Goal: Task Accomplishment & Management: Use online tool/utility

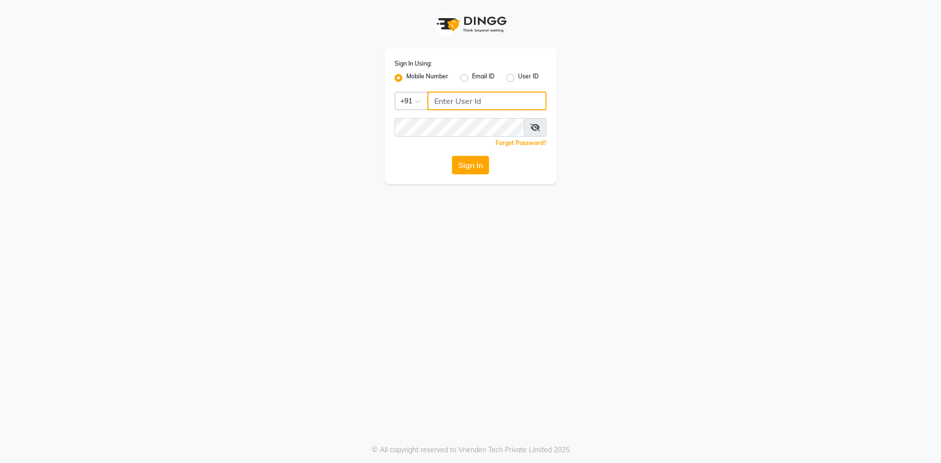
click at [489, 104] on input "Username" at bounding box center [487, 101] width 119 height 19
type input "9167577691"
click at [479, 167] on button "Sign In" at bounding box center [470, 165] width 37 height 19
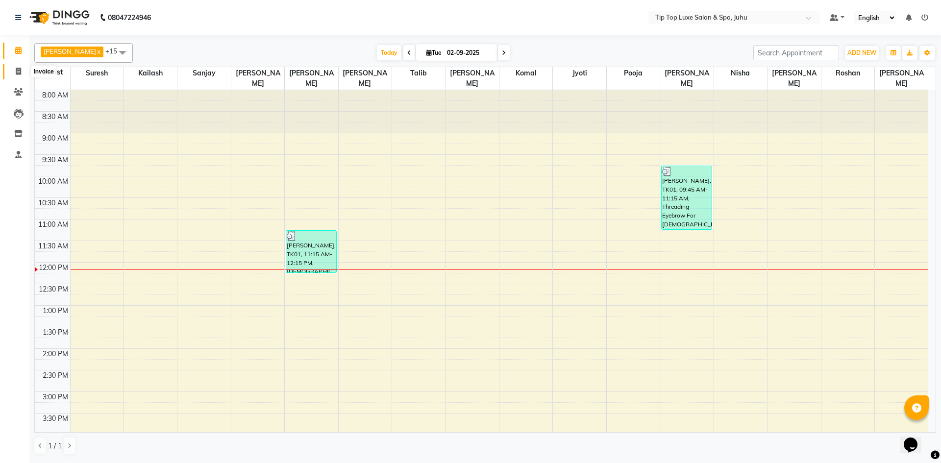
click at [22, 70] on span at bounding box center [18, 71] width 17 height 11
select select "service"
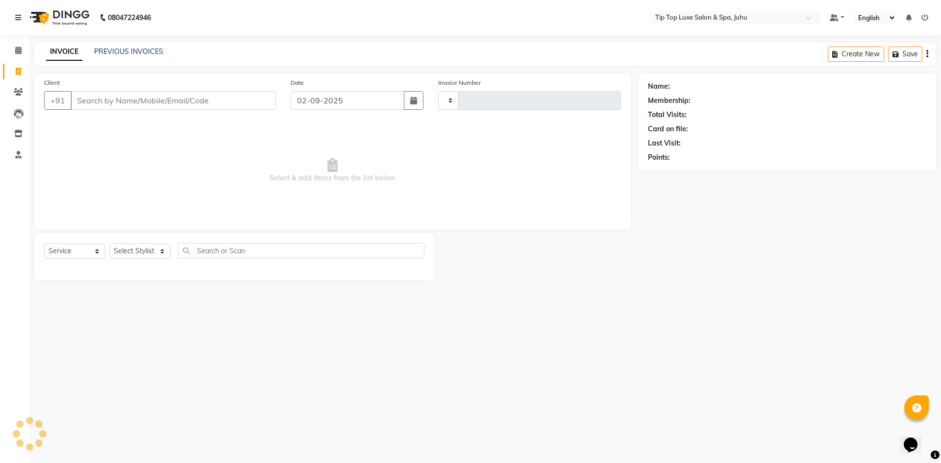
type input "1809"
select select "8298"
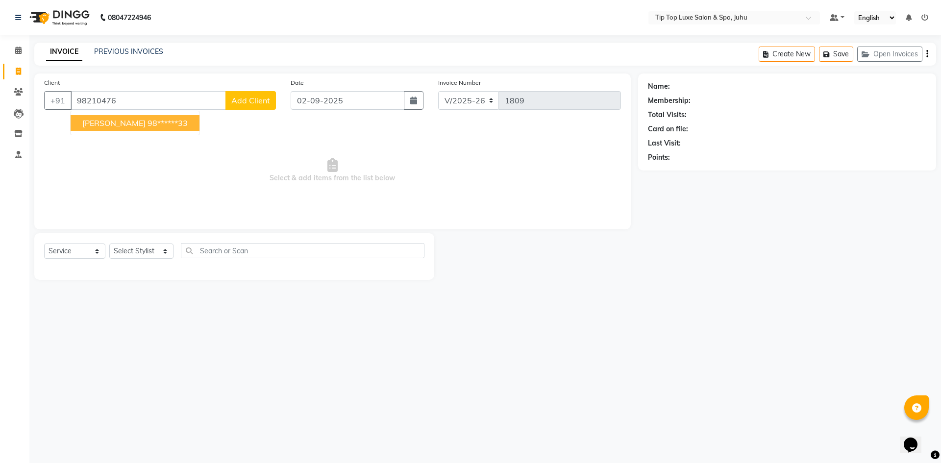
click at [115, 124] on span "[PERSON_NAME]" at bounding box center [113, 123] width 63 height 10
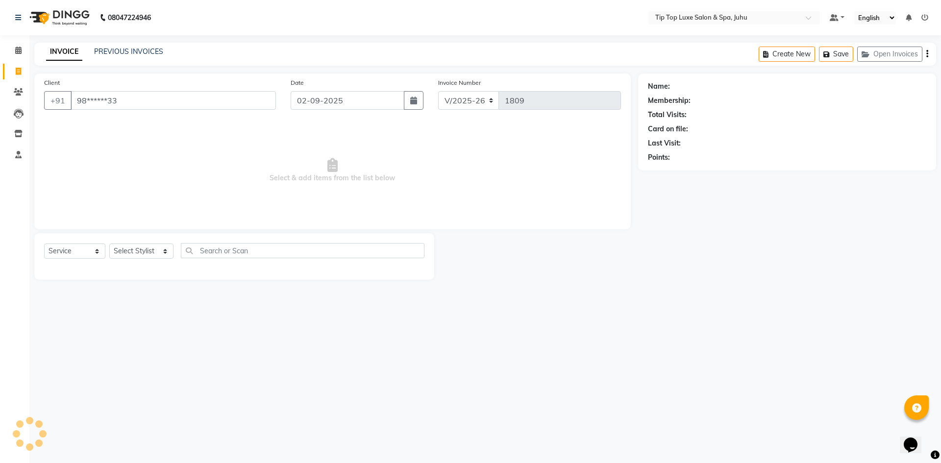
type input "98******33"
click at [141, 251] on select "Select Stylist [PERSON_NAME] admin [PERSON_NAME] creado ANAO [PERSON_NAME] Jyot…" at bounding box center [141, 251] width 64 height 15
click at [181, 234] on div "Select Service Product Membership Package Voucher Prepaid Gift Card Select Styl…" at bounding box center [234, 256] width 400 height 47
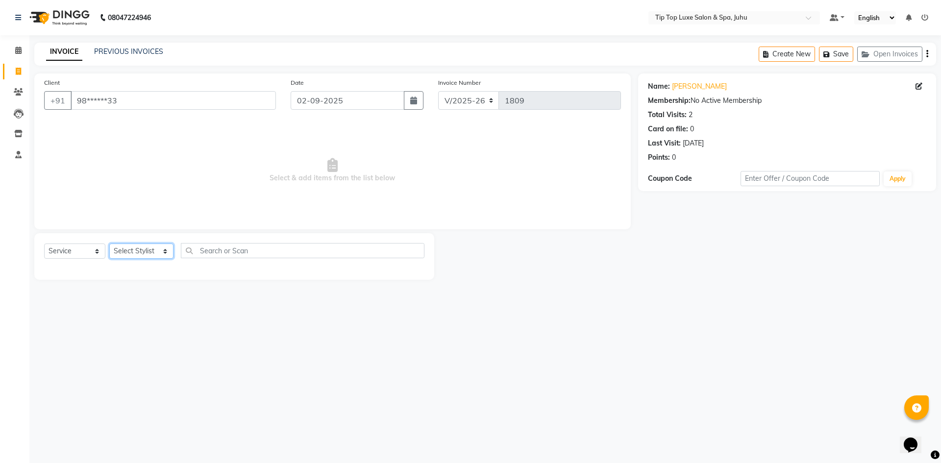
click at [168, 250] on select "Select Stylist [PERSON_NAME] admin [PERSON_NAME] creado ANAO [PERSON_NAME] Jyot…" at bounding box center [141, 251] width 64 height 15
select select "82310"
click at [109, 244] on select "Select Stylist [PERSON_NAME] admin [PERSON_NAME] creado ANAO [PERSON_NAME] Jyot…" at bounding box center [141, 251] width 64 height 15
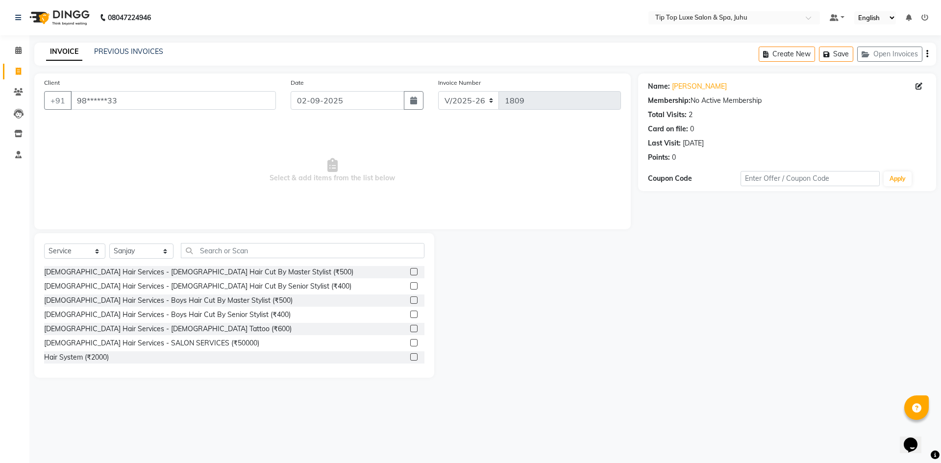
click at [410, 273] on label at bounding box center [413, 271] width 7 height 7
click at [410, 273] on input "checkbox" at bounding box center [413, 272] width 6 height 6
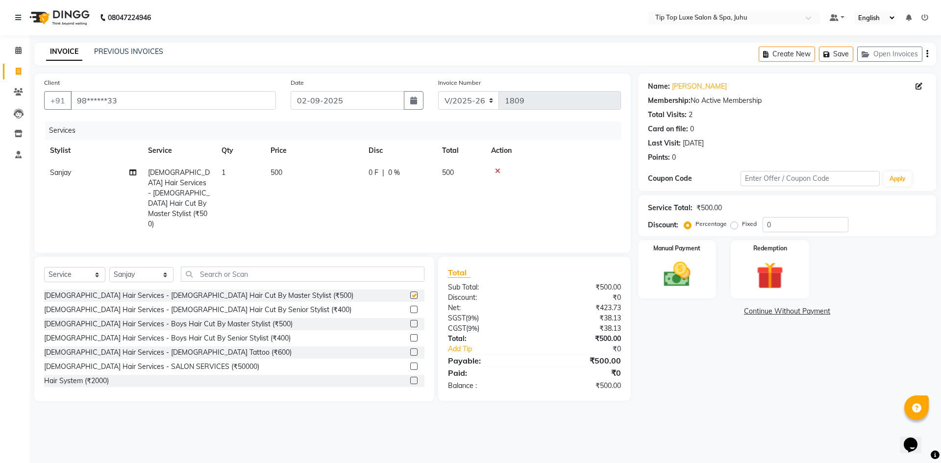
checkbox input "false"
click at [162, 267] on select "Select Stylist [PERSON_NAME] admin [PERSON_NAME] creado ANAO [PERSON_NAME] Jyot…" at bounding box center [141, 274] width 64 height 15
select select "82315"
click at [109, 267] on select "Select Stylist [PERSON_NAME] admin [PERSON_NAME] creado ANAO [PERSON_NAME] Jyot…" at bounding box center [141, 274] width 64 height 15
click at [236, 267] on input "text" at bounding box center [303, 274] width 244 height 15
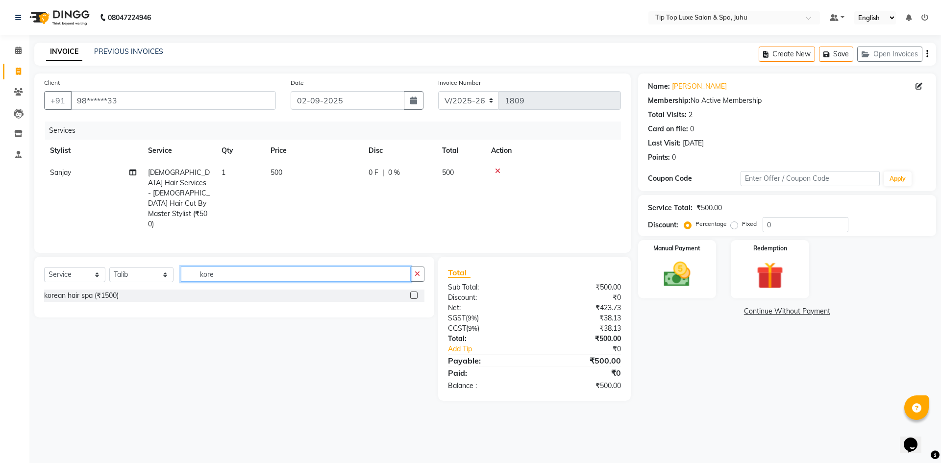
type input "kore"
click at [413, 292] on label at bounding box center [413, 295] width 7 height 7
click at [413, 293] on input "checkbox" at bounding box center [413, 296] width 6 height 6
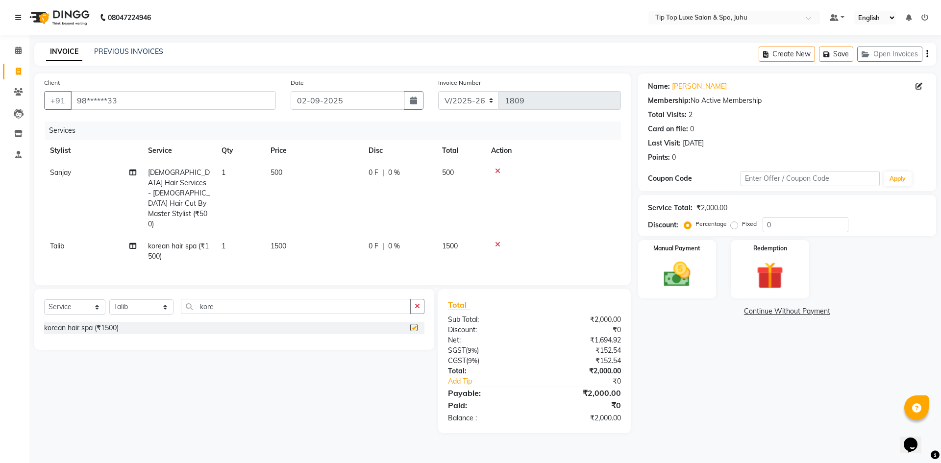
checkbox input "false"
click at [278, 242] on span "1500" at bounding box center [279, 246] width 16 height 9
select select "82315"
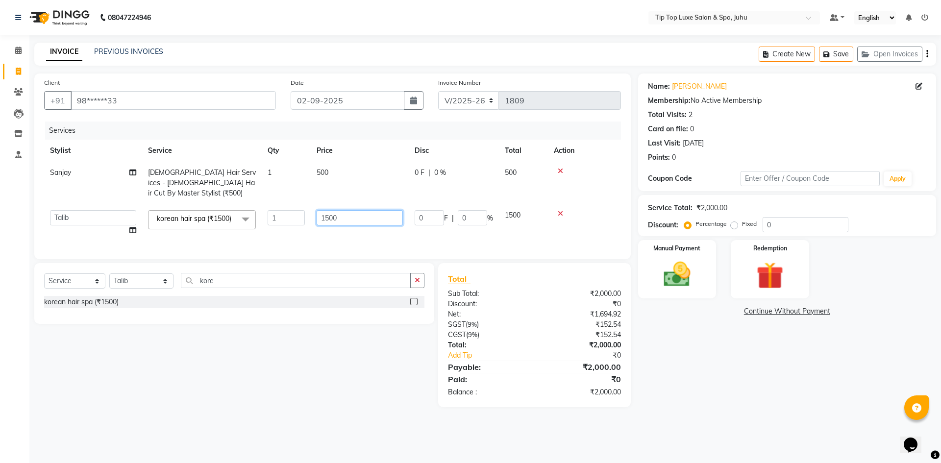
click at [330, 212] on input "1500" at bounding box center [360, 217] width 86 height 15
type input "700"
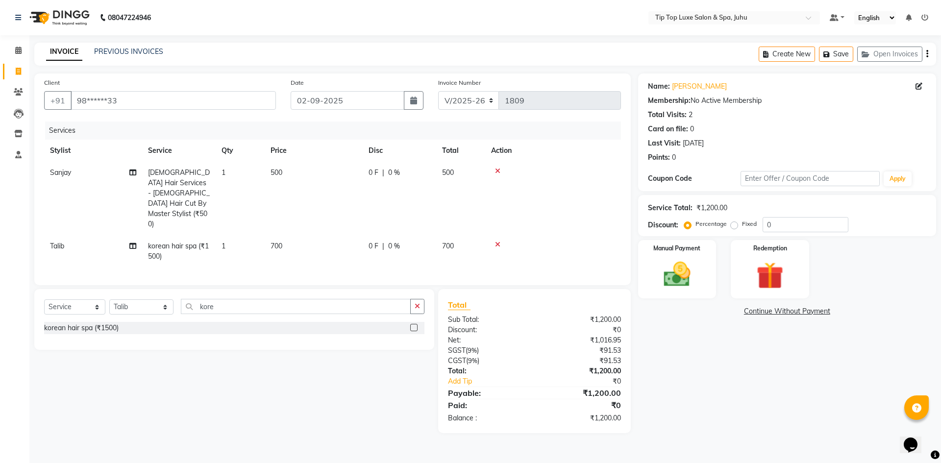
click at [691, 414] on main "INVOICE PREVIOUS INVOICES Create New Save Open Invoices Client +91 98******33 D…" at bounding box center [485, 245] width 912 height 405
click at [684, 276] on img at bounding box center [678, 274] width 46 height 32
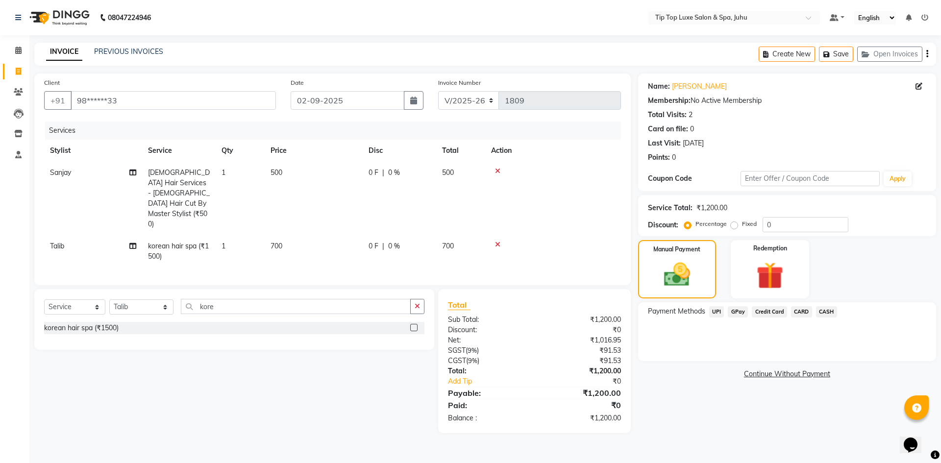
click at [715, 312] on span "UPI" at bounding box center [716, 311] width 15 height 11
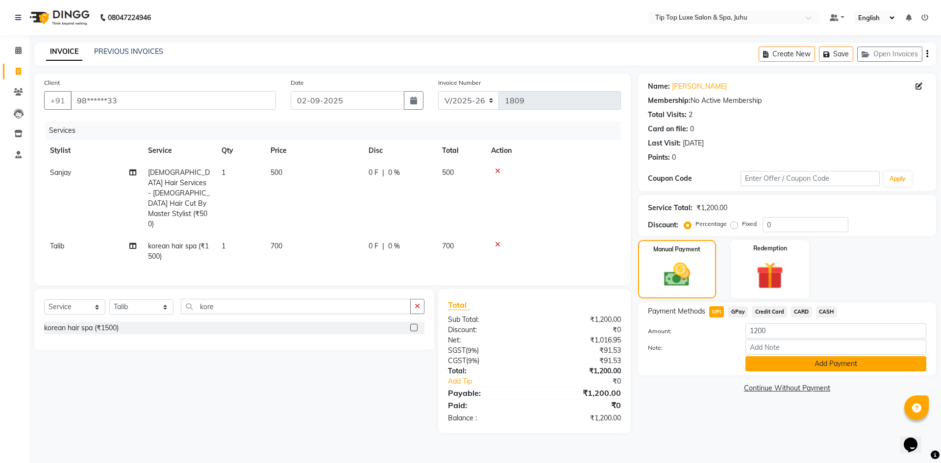
click at [771, 363] on button "Add Payment" at bounding box center [836, 363] width 181 height 15
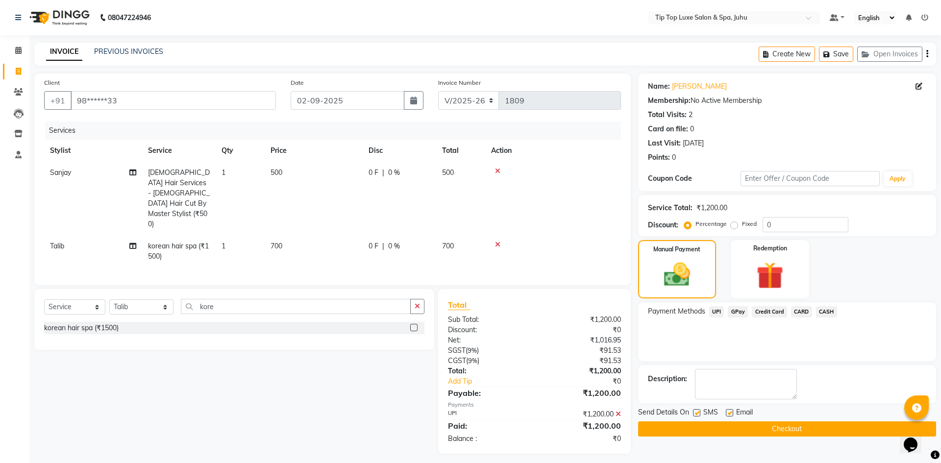
click at [762, 430] on button "Checkout" at bounding box center [787, 429] width 298 height 15
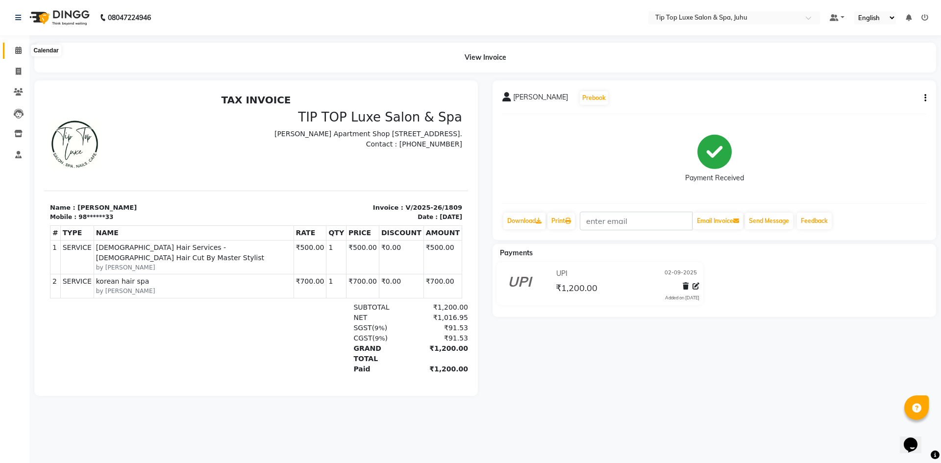
click at [16, 47] on icon at bounding box center [18, 50] width 6 height 7
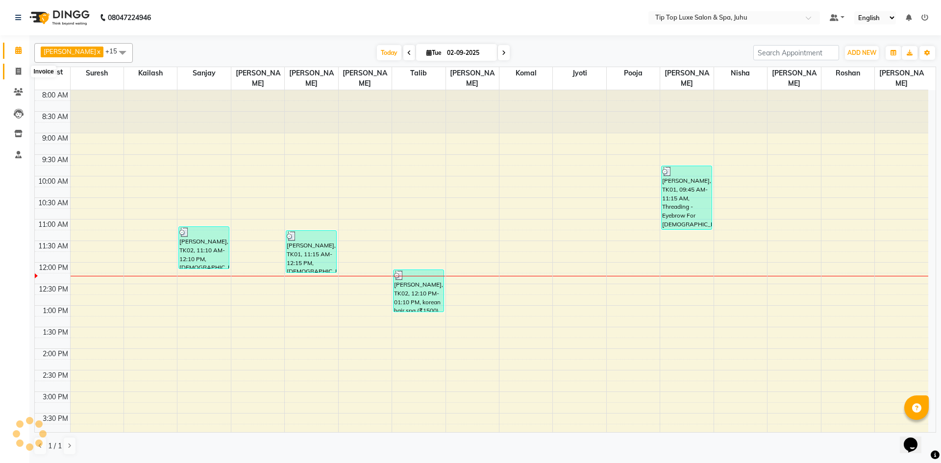
click at [17, 75] on icon at bounding box center [18, 71] width 5 height 7
select select "service"
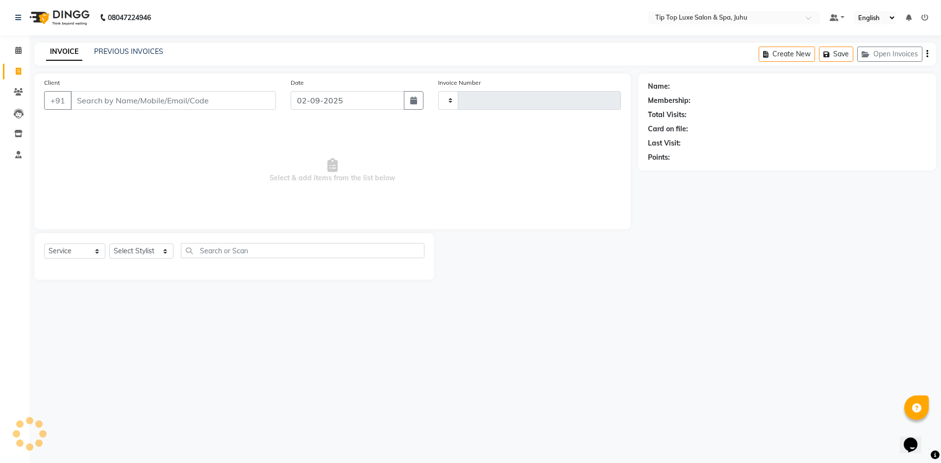
type input "1810"
select select "8298"
